Goal: Entertainment & Leisure: Consume media (video, audio)

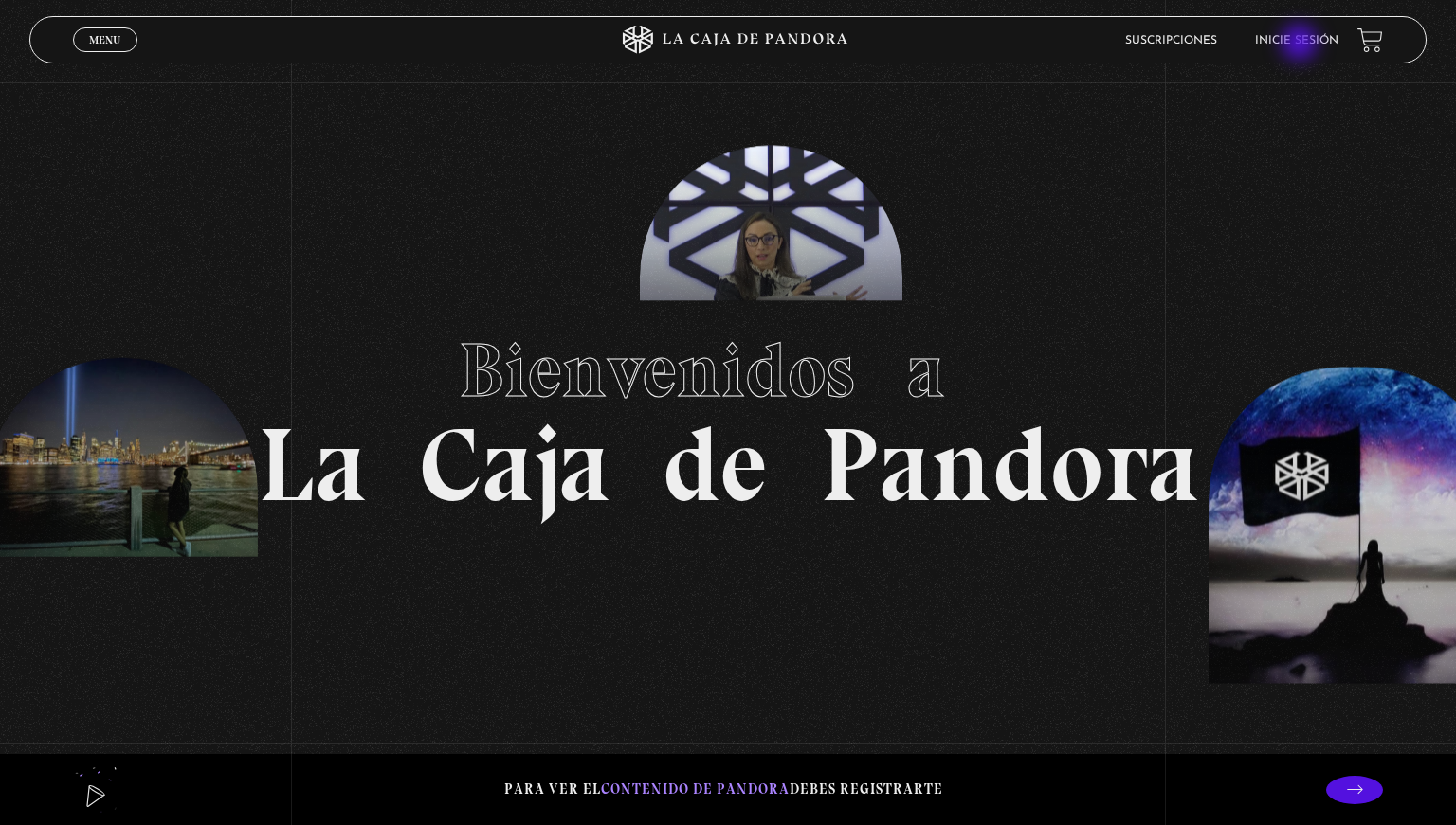
click at [1302, 45] on link "Inicie sesión" at bounding box center [1297, 41] width 84 height 12
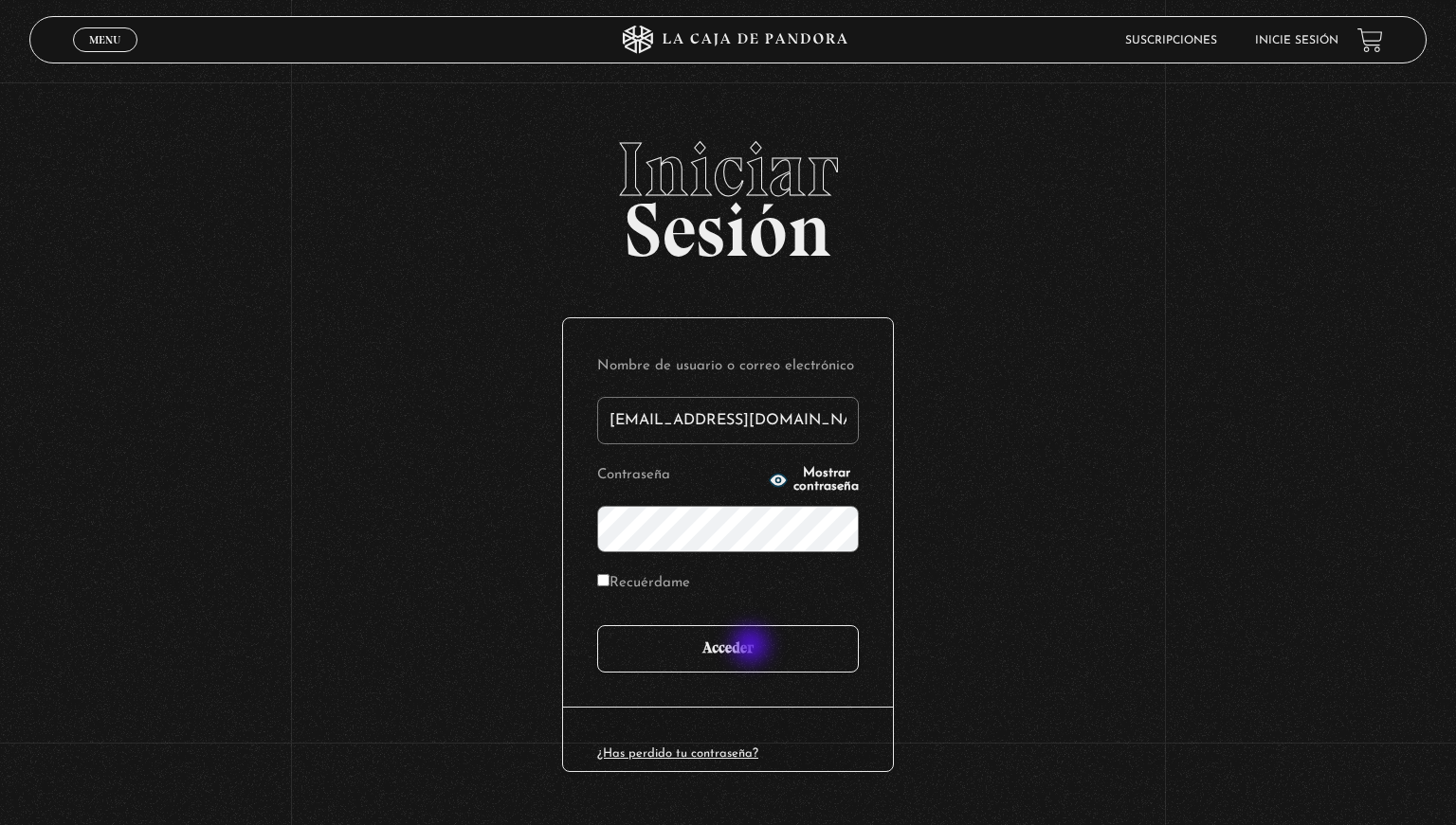
type input "mokavetele@gmail.com"
click at [752, 647] on input "Acceder" at bounding box center [728, 649] width 261 height 48
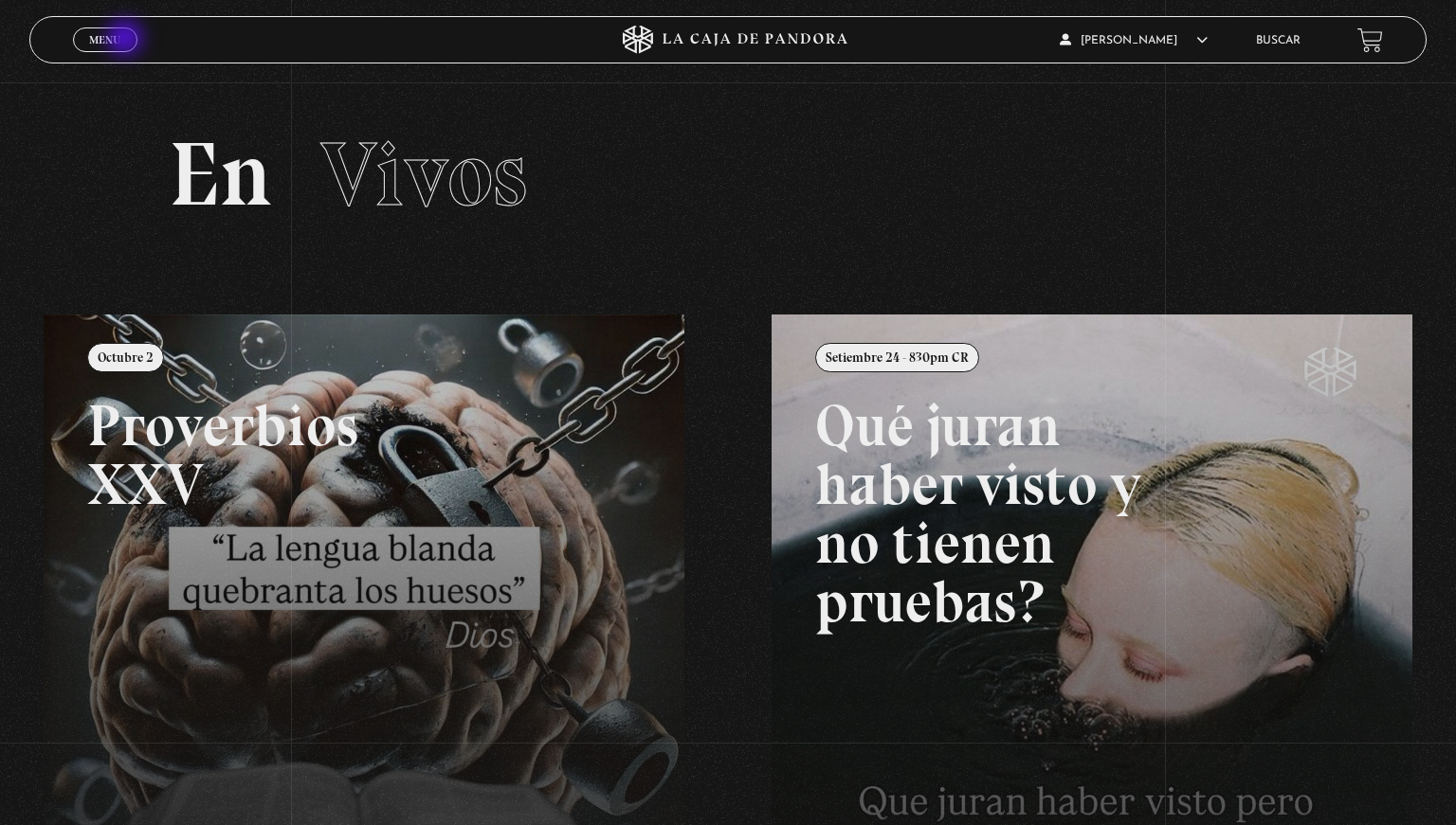
click at [127, 40] on link "Menu Cerrar" at bounding box center [105, 39] width 64 height 24
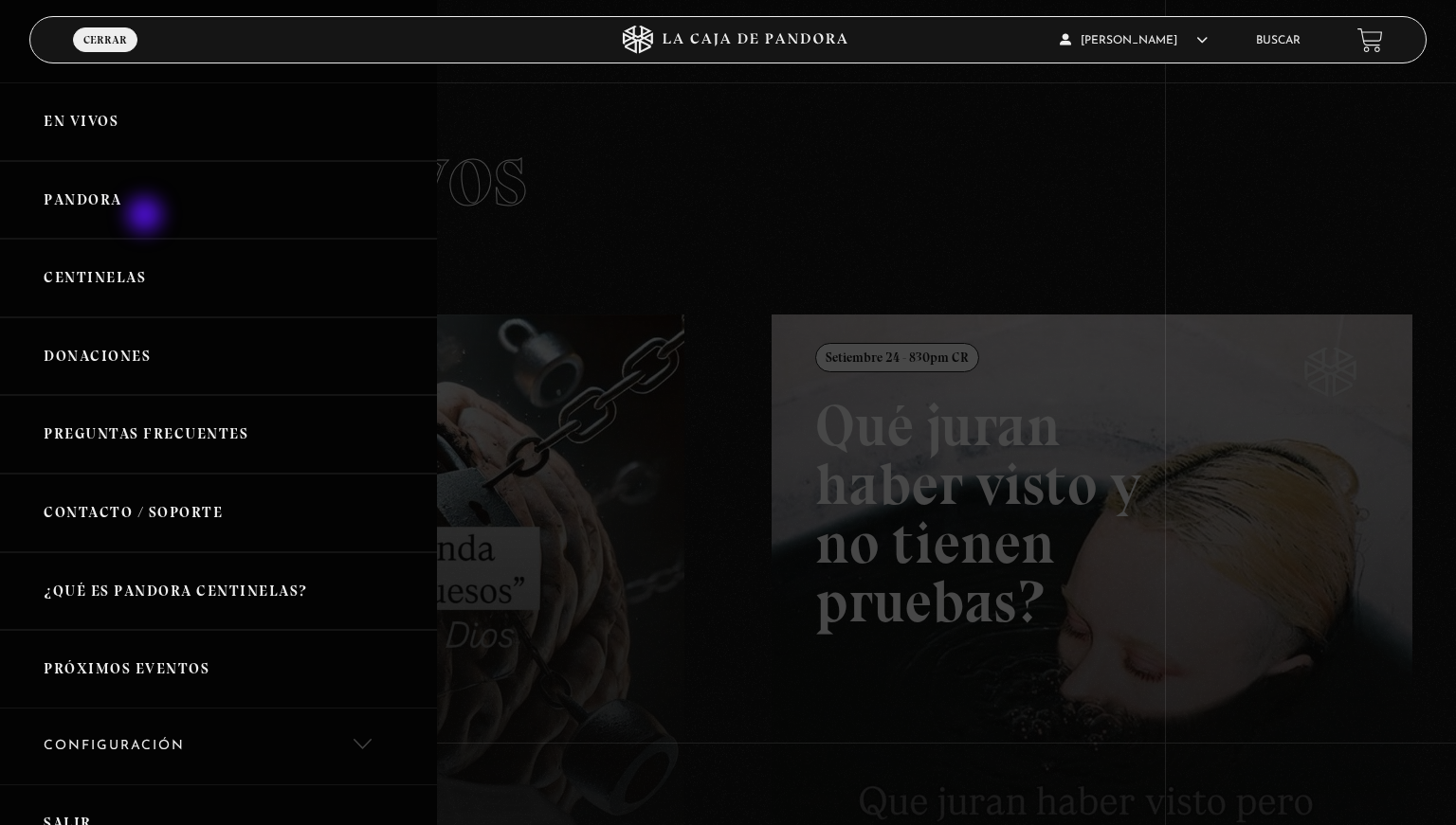
click at [147, 217] on link "Pandora" at bounding box center [218, 200] width 437 height 79
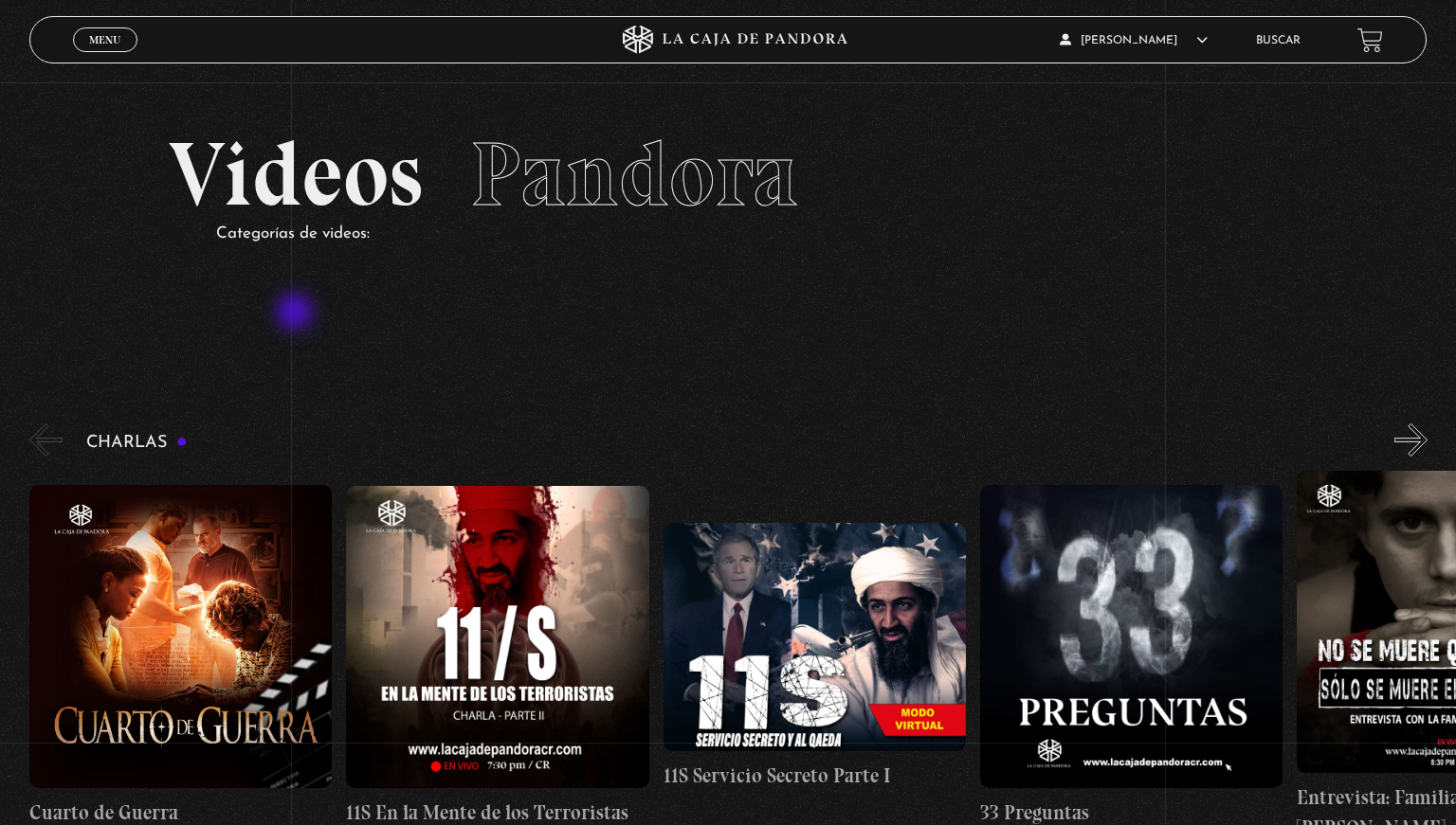
click at [296, 314] on section "Videos Pandora Categorías de videos:" at bounding box center [728, 213] width 1456 height 261
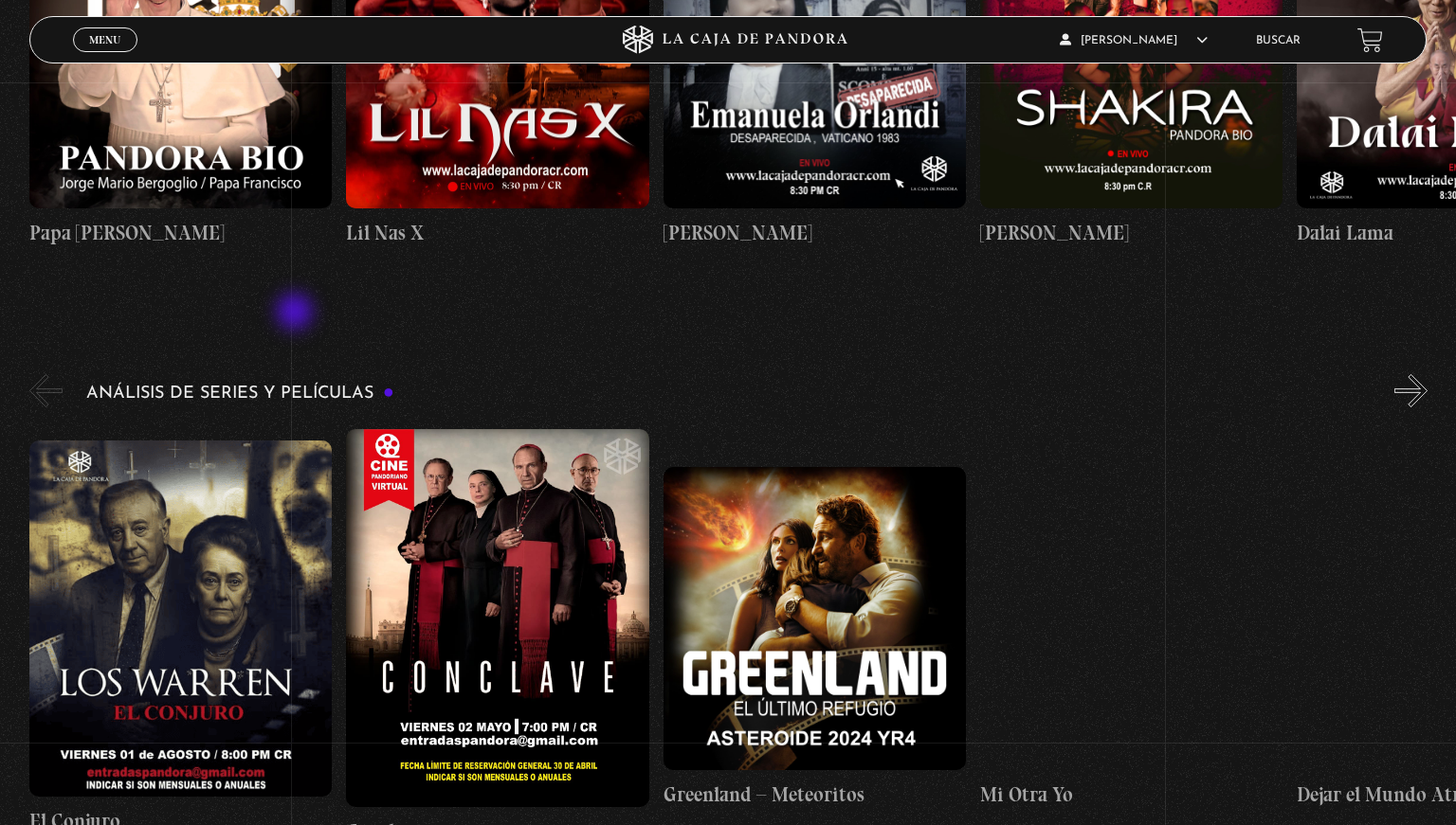
scroll to position [3502, 0]
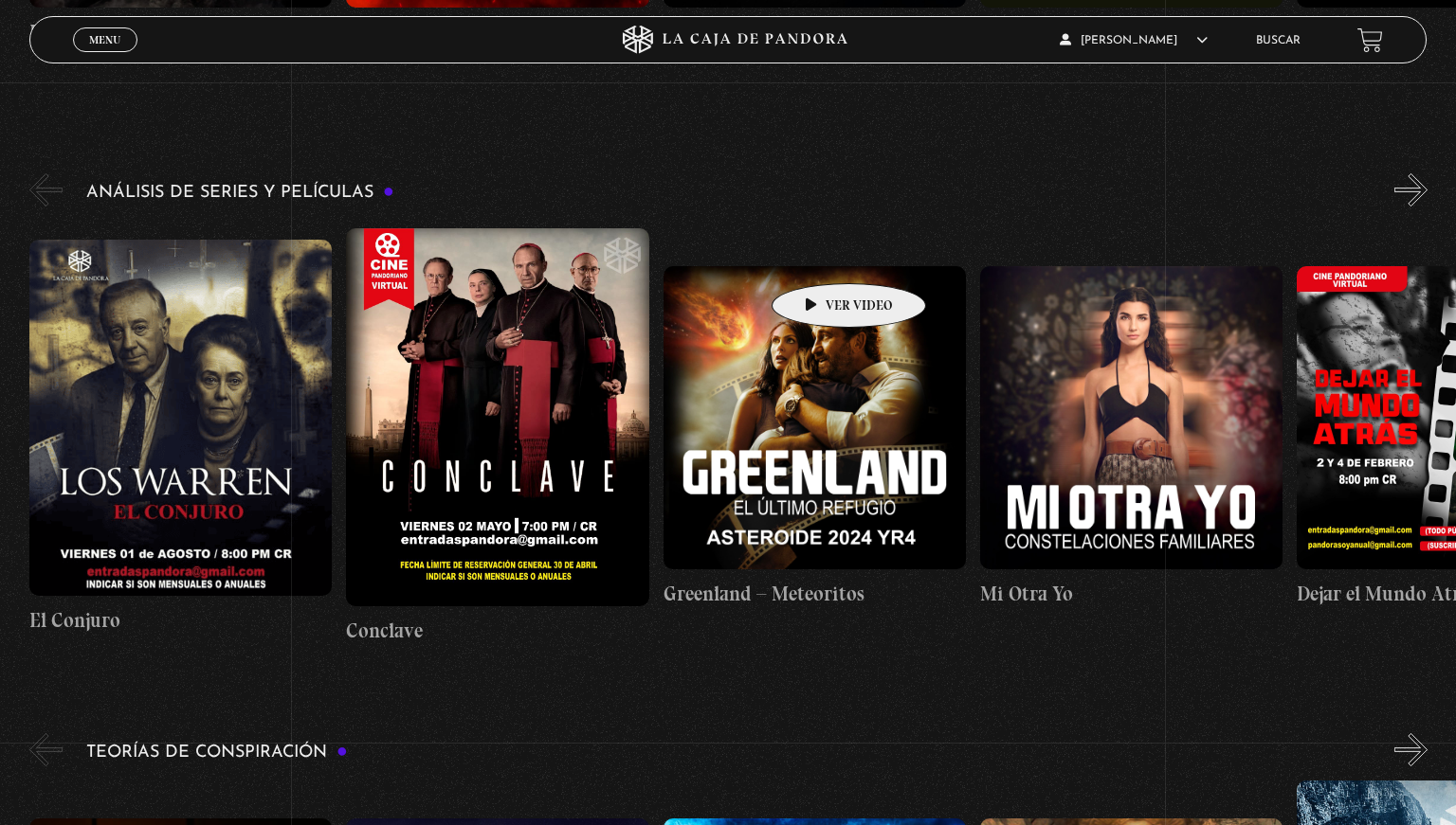
click at [819, 266] on figure at bounding box center [815, 417] width 302 height 302
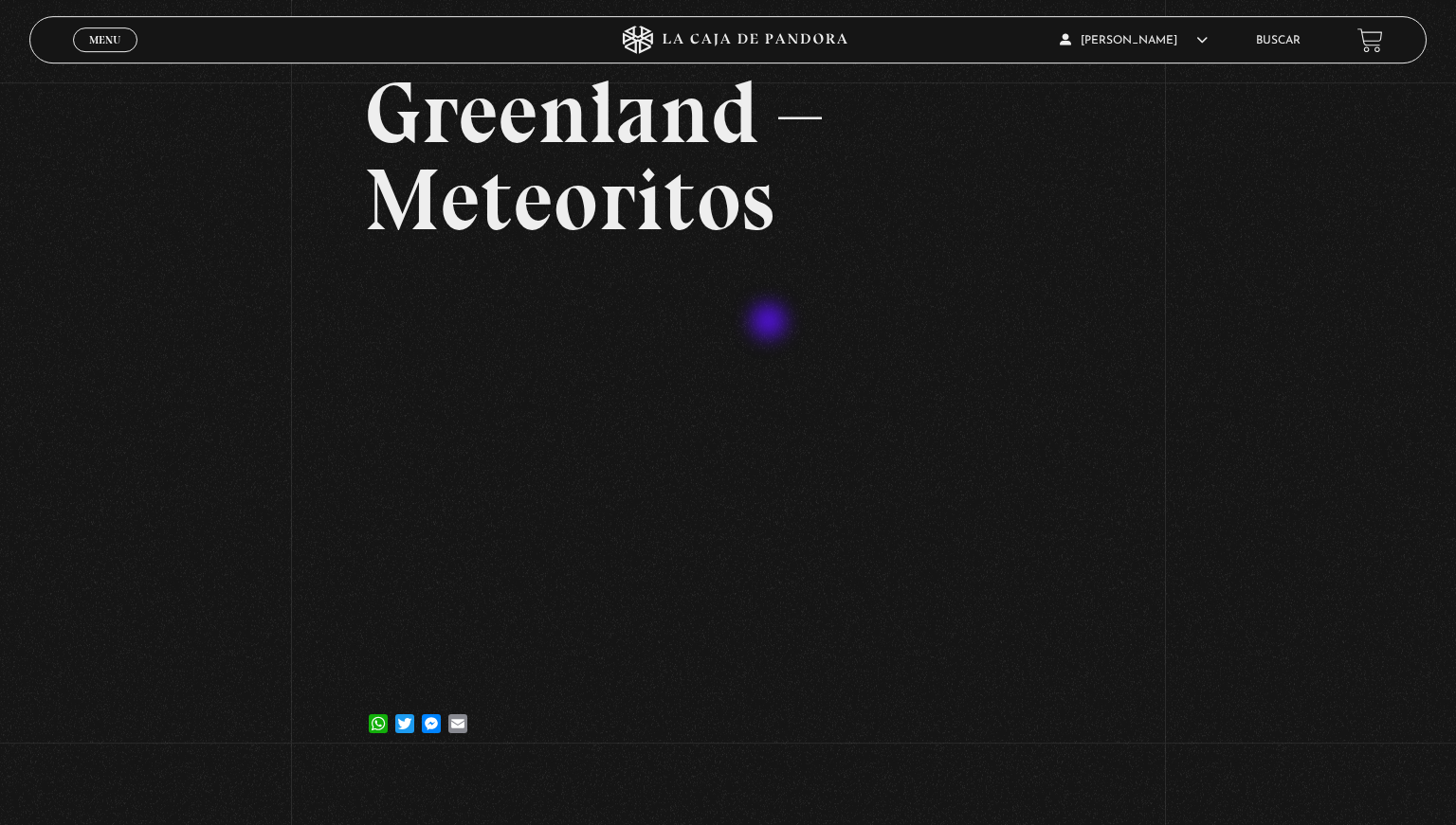
scroll to position [99, 0]
